Goal: Entertainment & Leisure: Consume media (video, audio)

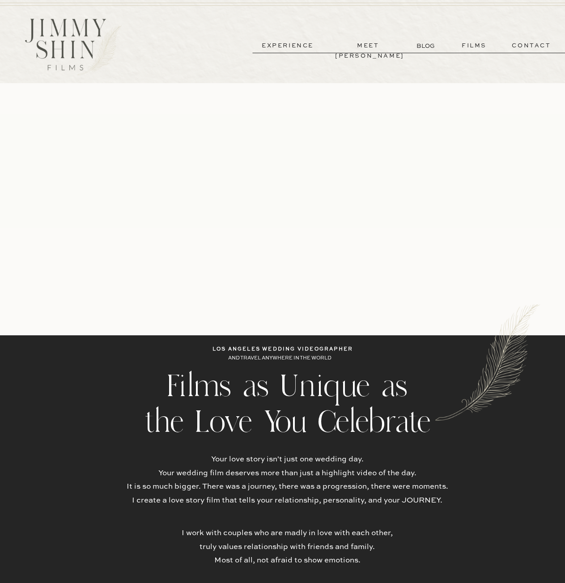
click at [470, 42] on p "films" at bounding box center [474, 46] width 44 height 10
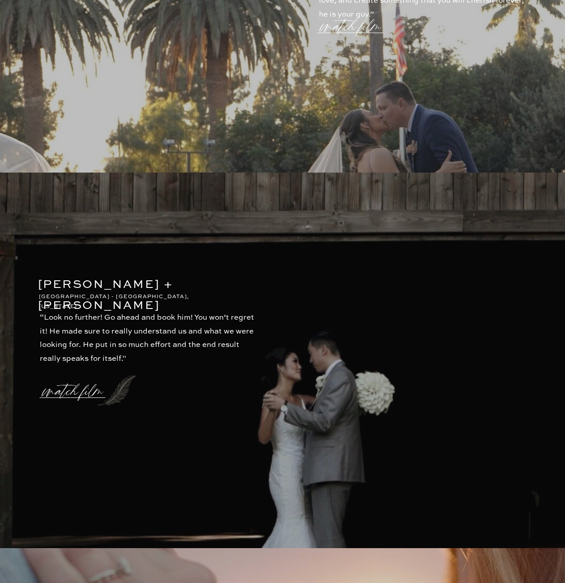
scroll to position [1967, 0]
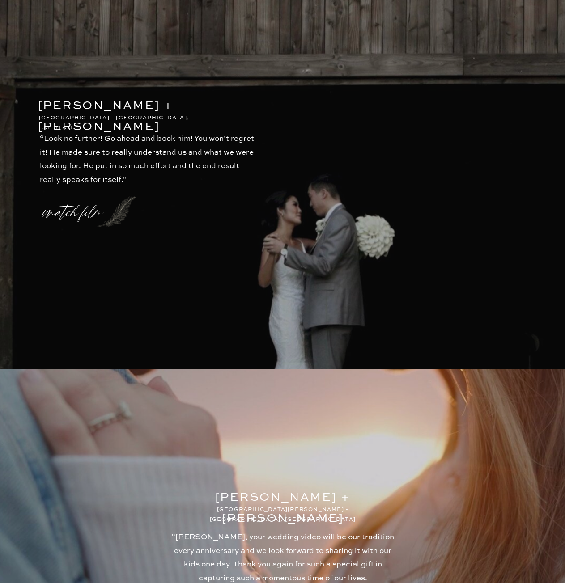
click at [61, 211] on p "watch film" at bounding box center [75, 207] width 64 height 34
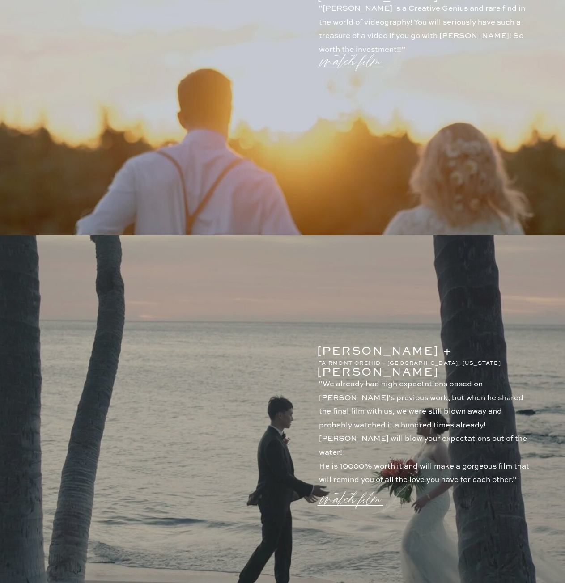
scroll to position [537, 0]
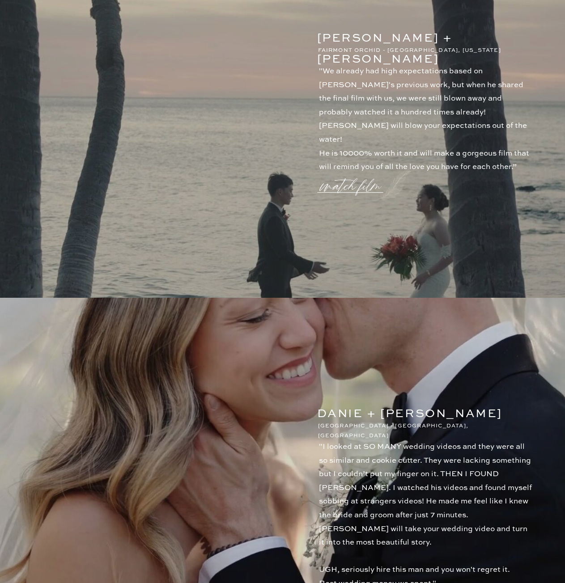
click at [359, 189] on p "watch film" at bounding box center [353, 181] width 64 height 34
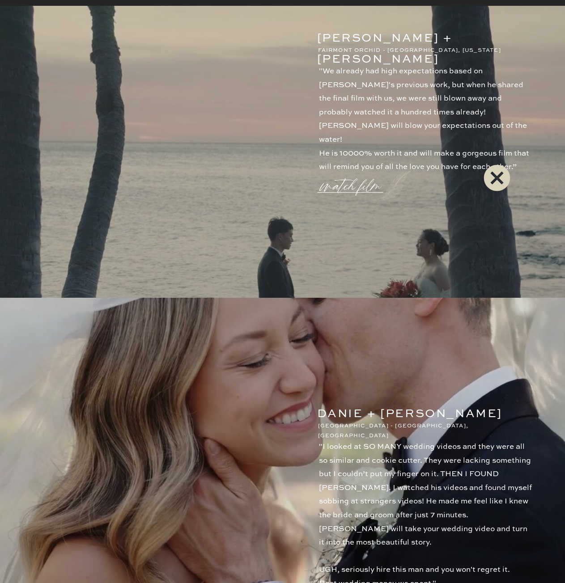
scroll to position [715, 0]
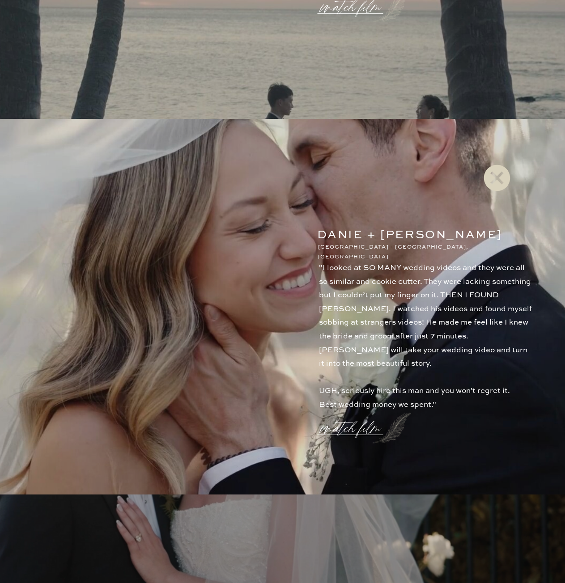
click at [511, 181] on icon at bounding box center [497, 178] width 32 height 36
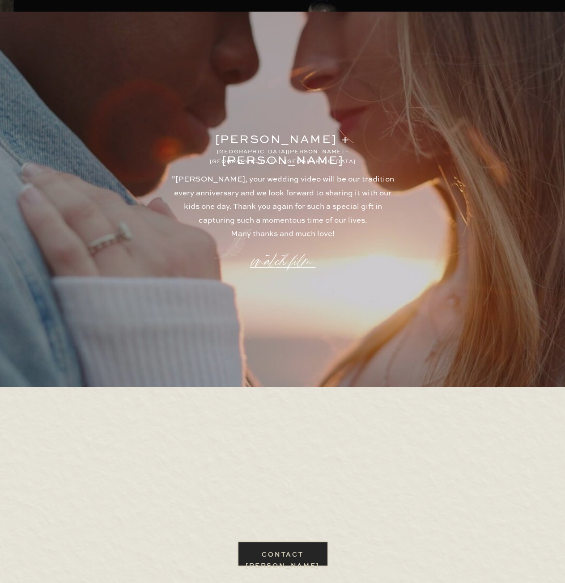
scroll to position [2363, 0]
